Goal: Information Seeking & Learning: Learn about a topic

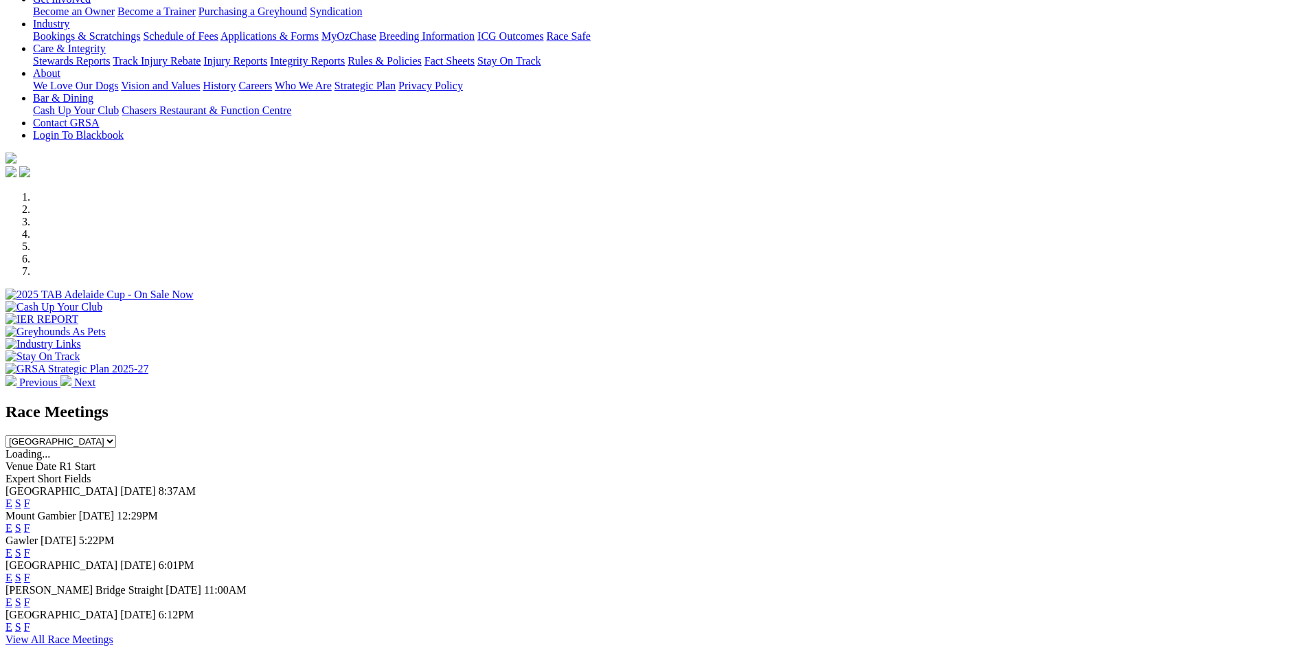
scroll to position [412, 0]
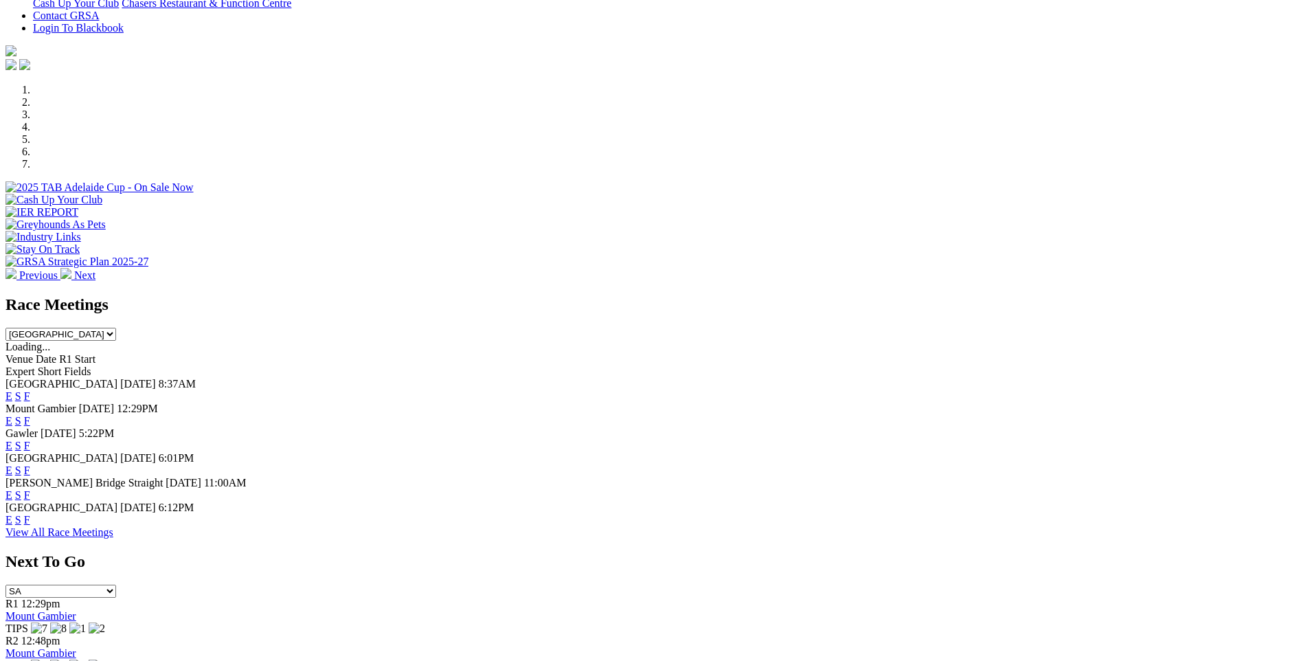
click at [30, 415] on link "F" at bounding box center [27, 421] width 6 height 12
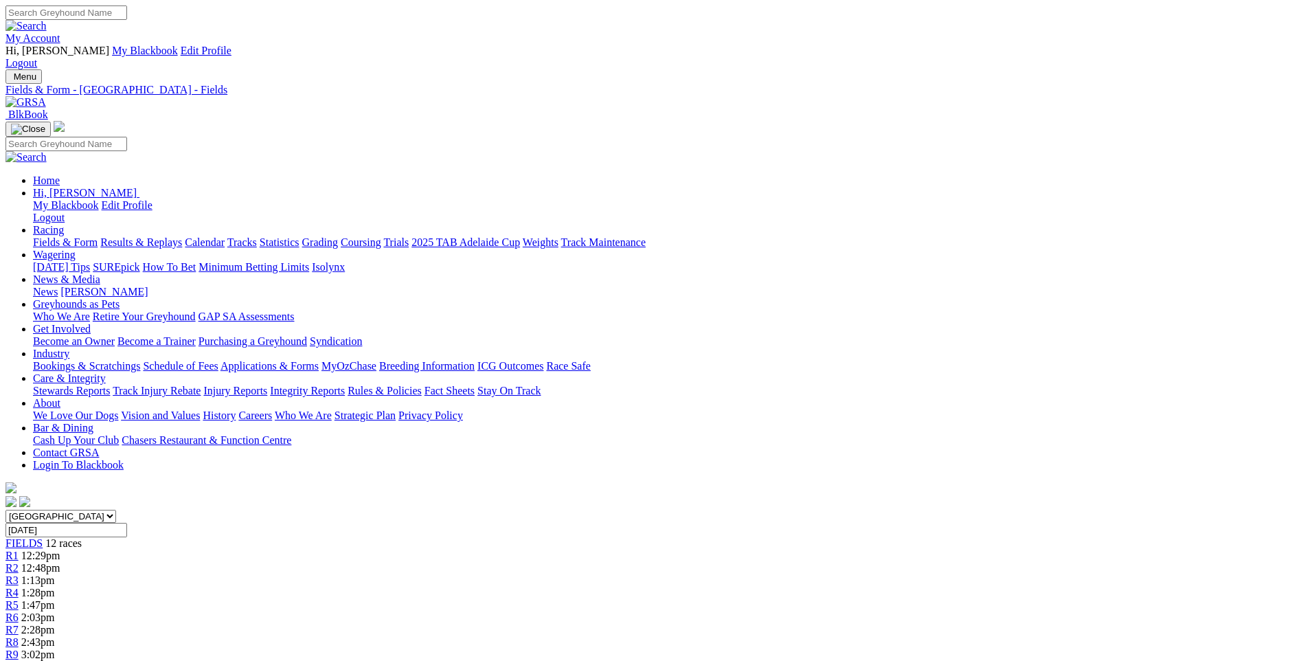
click at [60, 660] on span "3:17pm" at bounding box center [44, 667] width 34 height 12
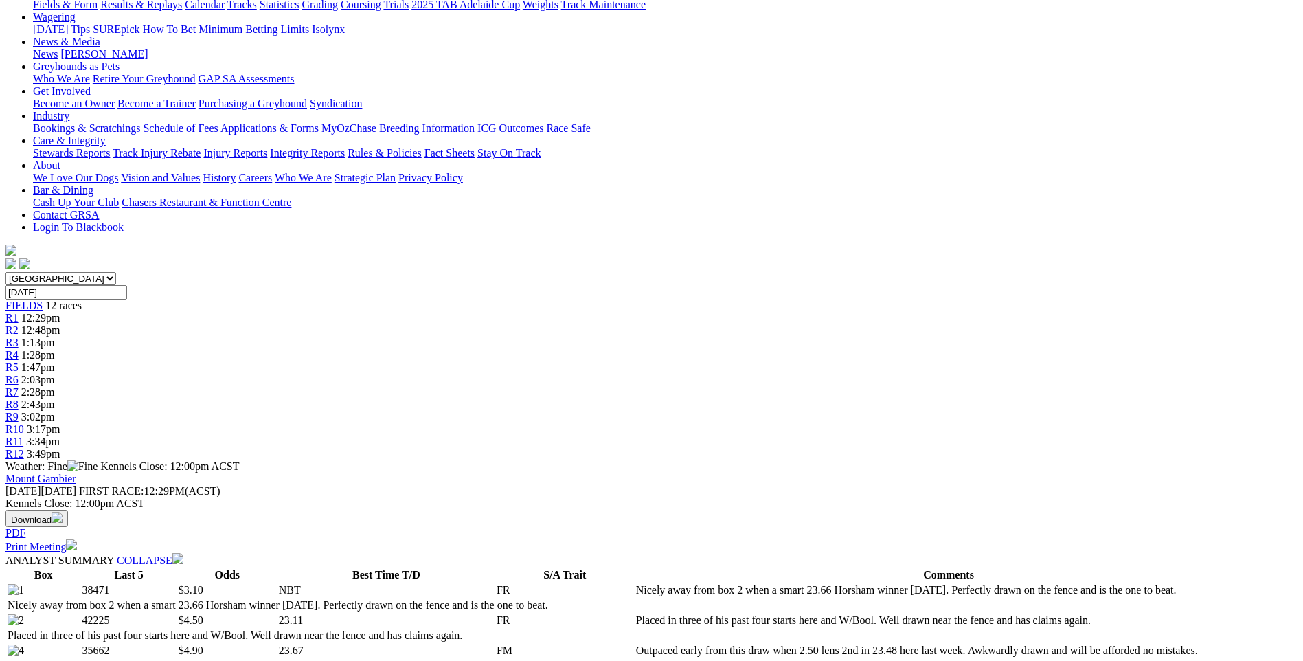
scroll to position [206, 0]
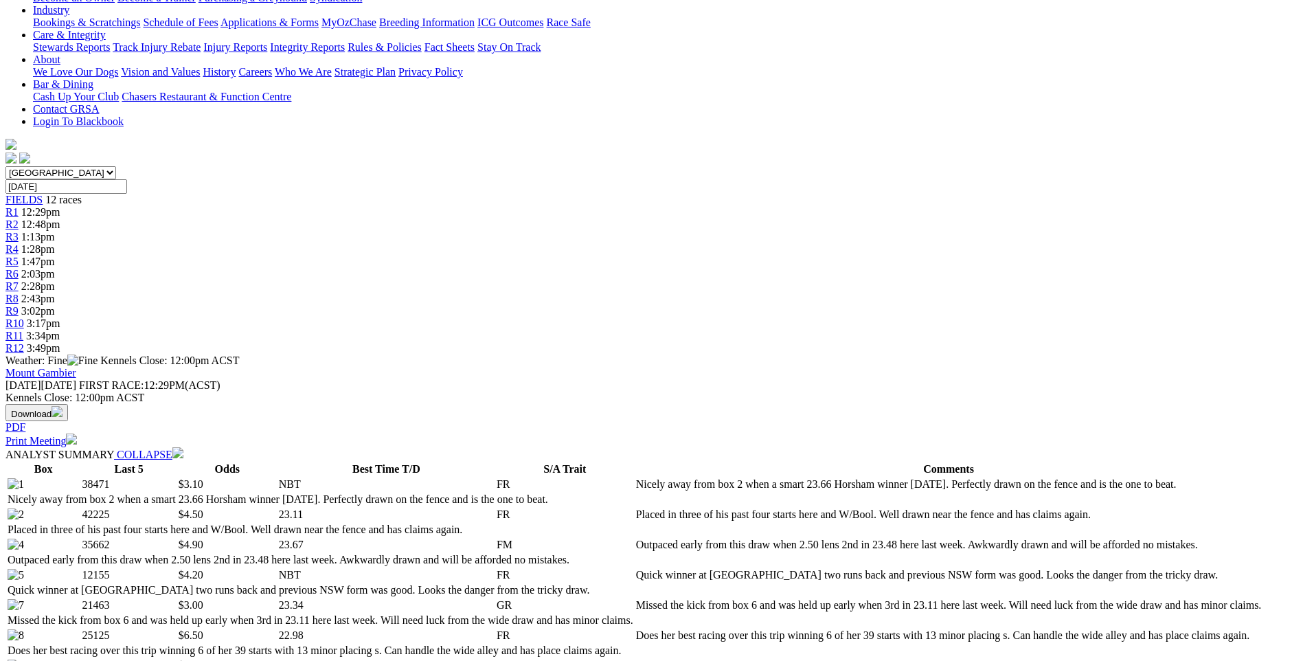
scroll to position [0, 0]
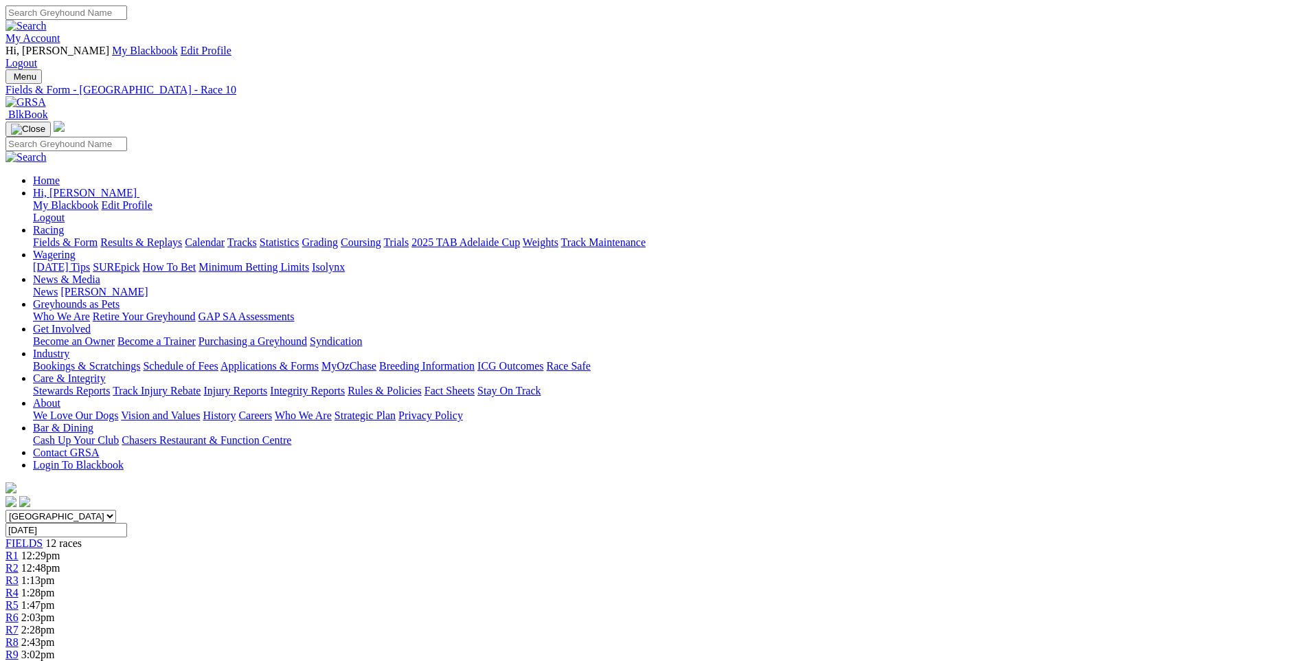
click at [19, 649] on span "R9" at bounding box center [11, 655] width 13 height 12
